Goal: Task Accomplishment & Management: Use online tool/utility

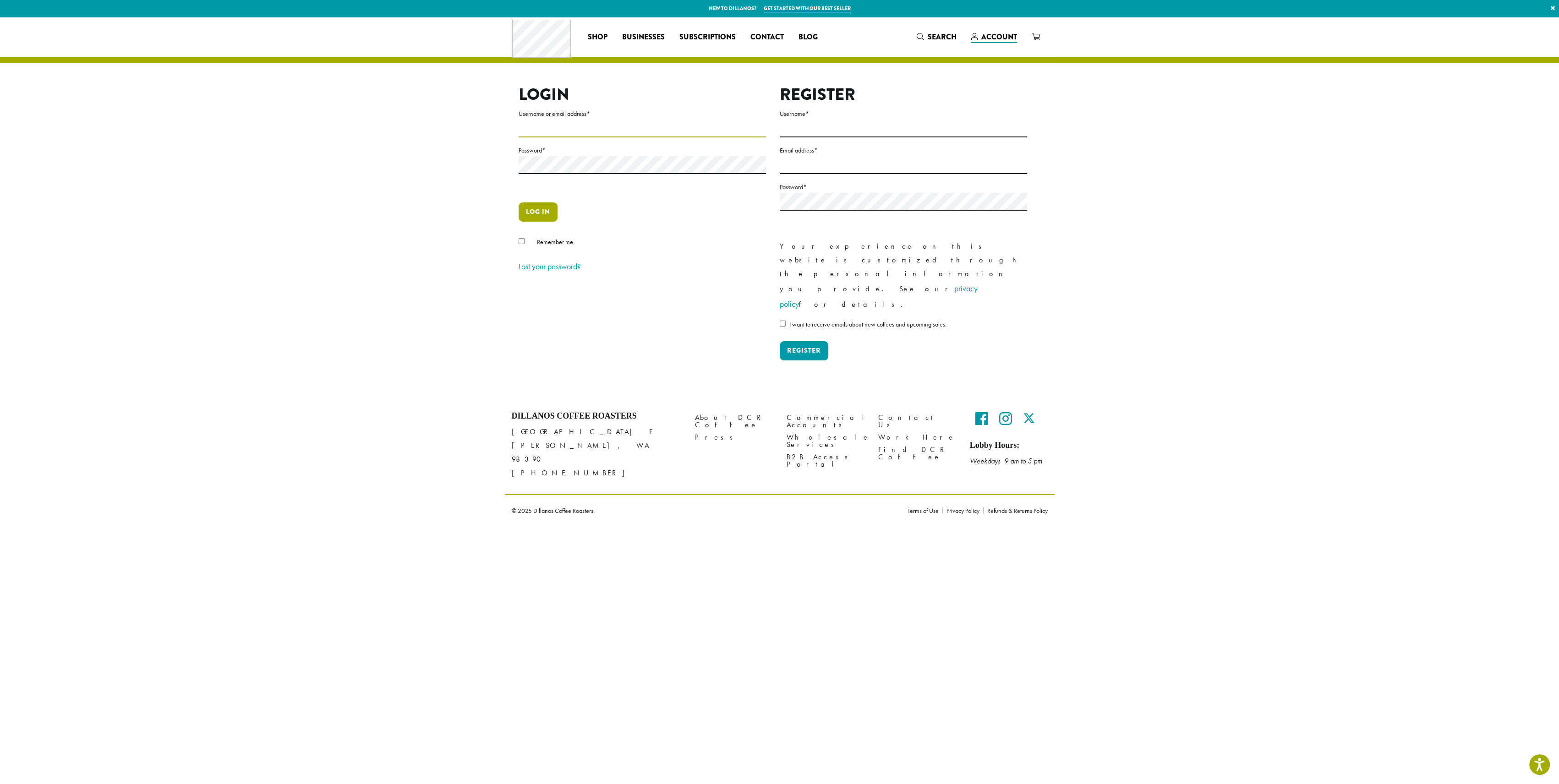
type input "**********"
click at [532, 216] on button "Log in" at bounding box center [538, 212] width 39 height 19
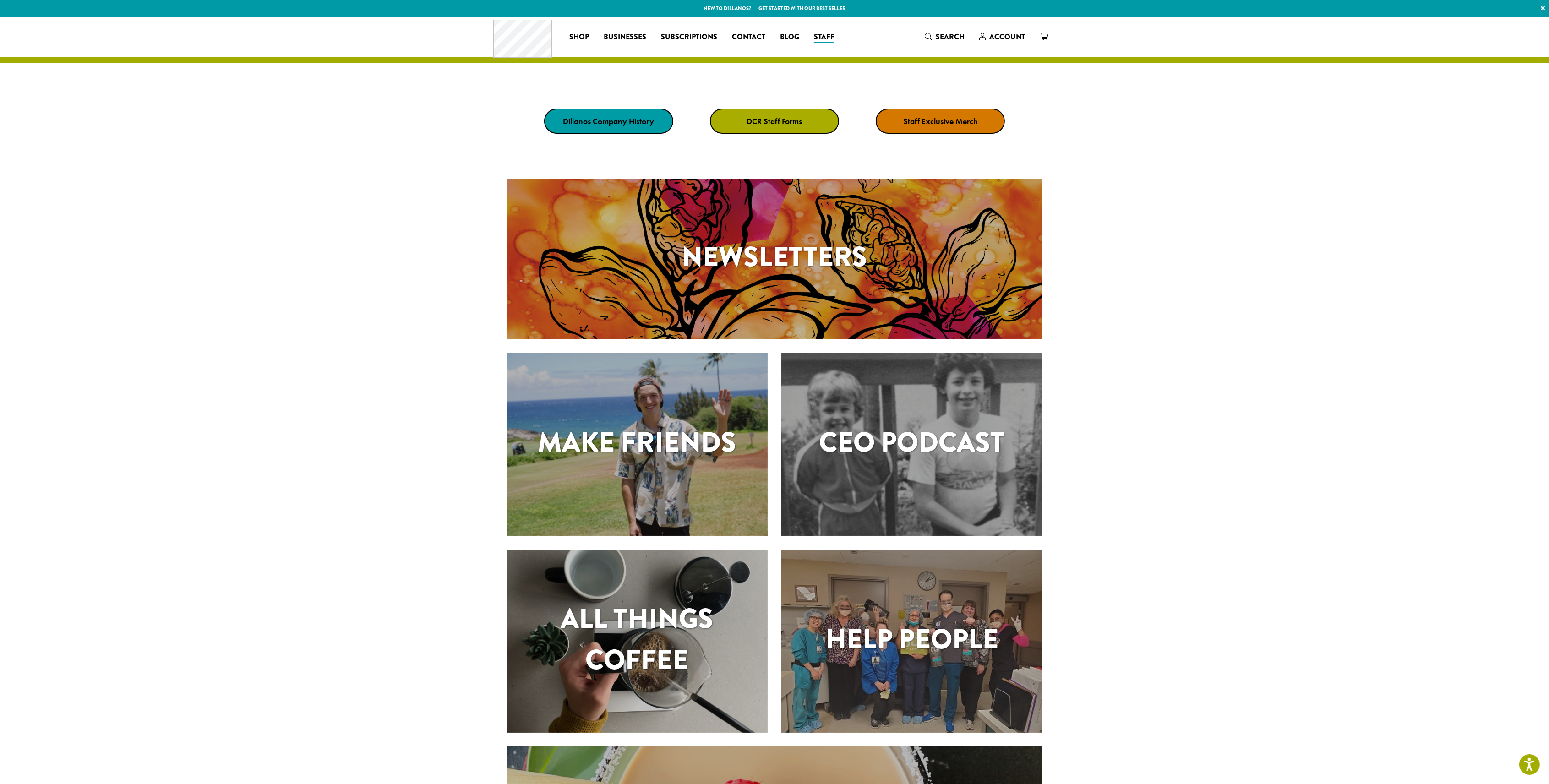
click at [740, 125] on link "DCR Staff Forms" at bounding box center [774, 121] width 129 height 25
click at [1280, 293] on section "Newsletters Make Friends CEO Podcast All Things Coffee" at bounding box center [774, 543] width 1549 height 772
click at [771, 114] on link "DCR Staff Forms" at bounding box center [774, 121] width 129 height 25
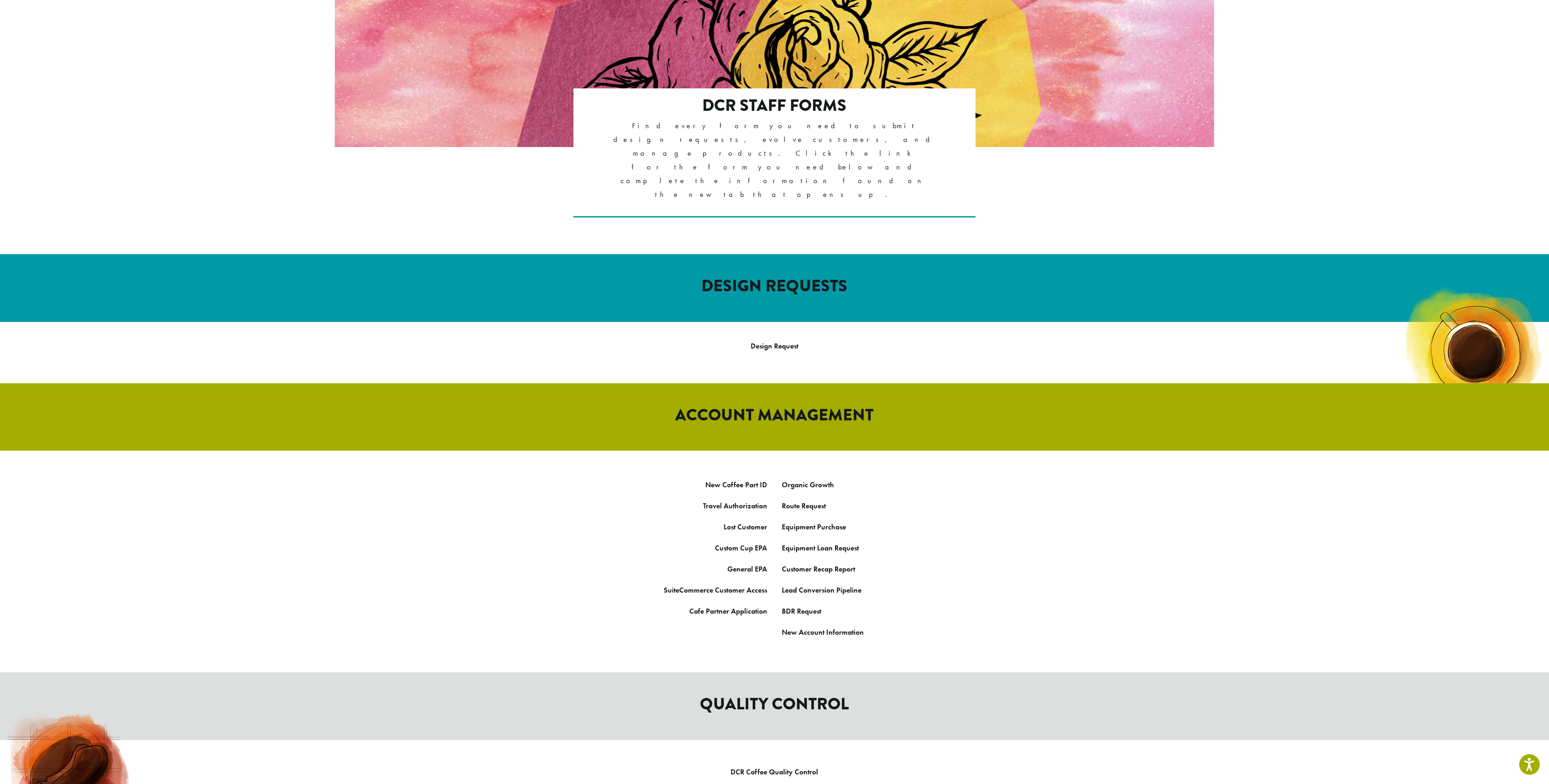
scroll to position [122, 0]
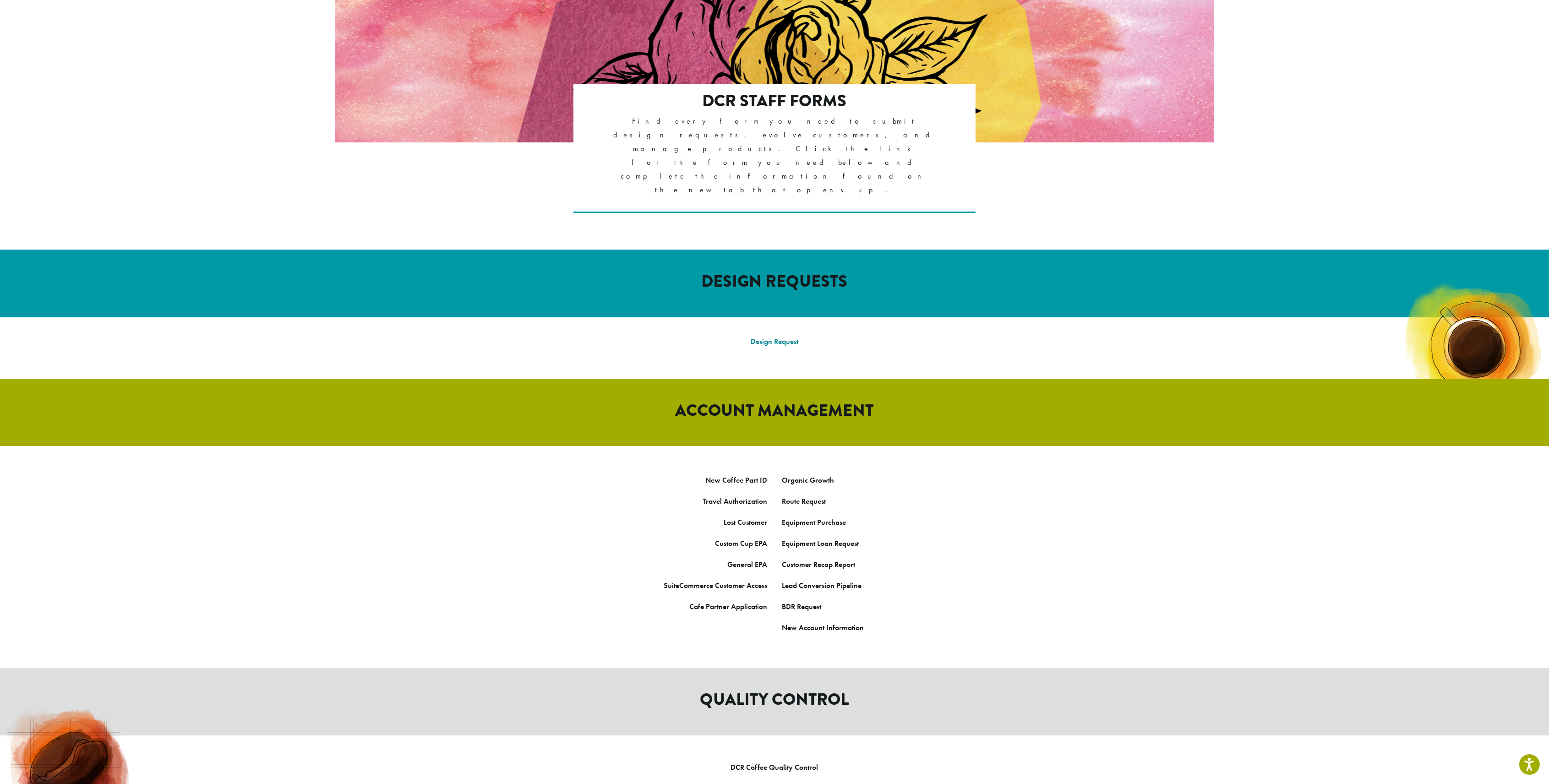
click at [791, 336] on link "Design Request" at bounding box center [774, 341] width 48 height 10
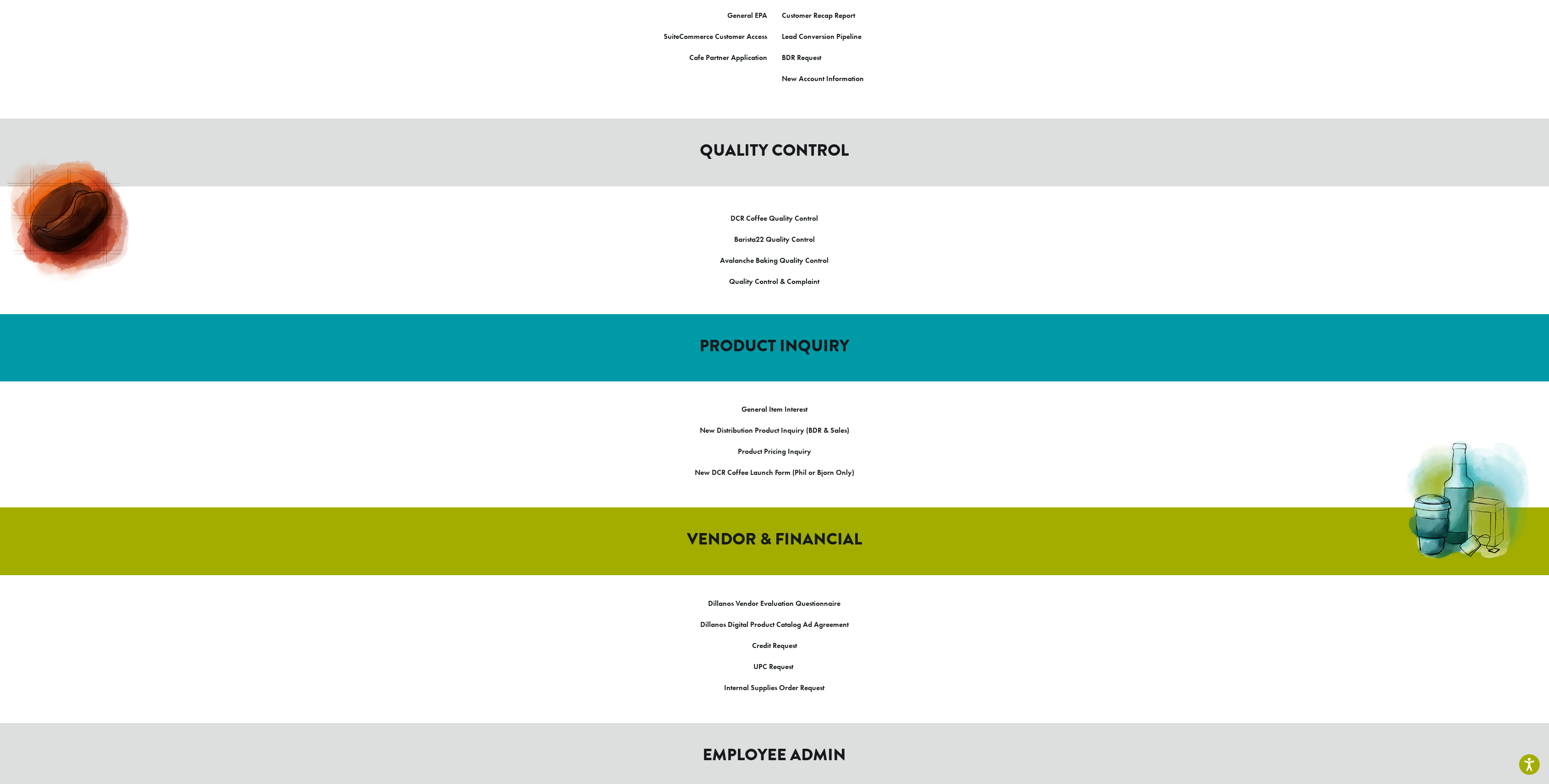
scroll to position [673, 0]
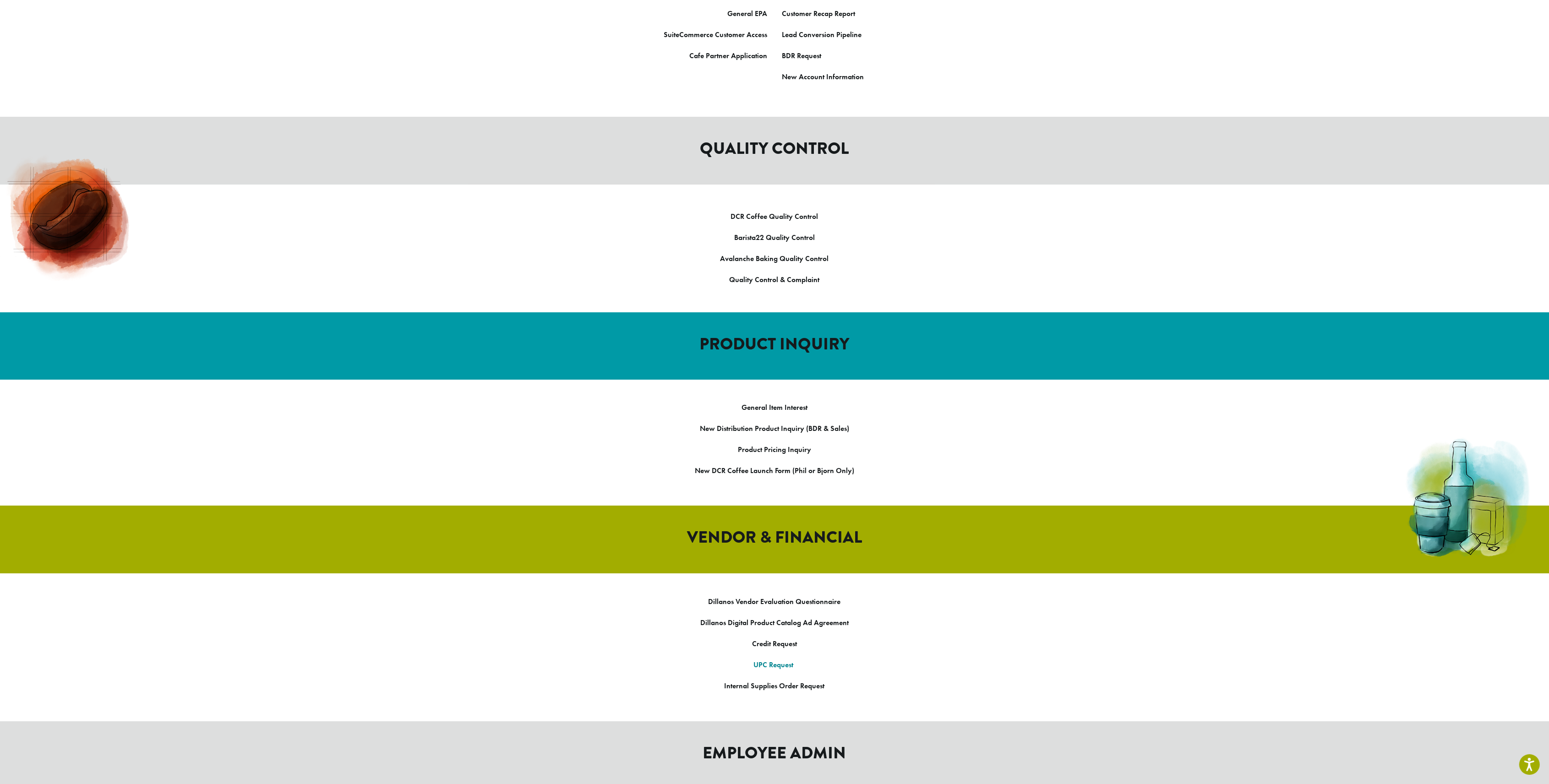
click at [781, 660] on link "UPC Request" at bounding box center [774, 665] width 40 height 10
